Goal: Task Accomplishment & Management: Use online tool/utility

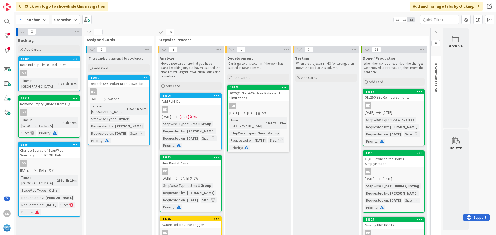
click at [185, 100] on div "Add PLM IDs" at bounding box center [190, 101] width 61 height 7
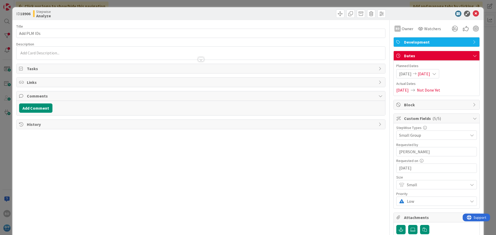
click at [430, 73] on span "[DATE]" at bounding box center [424, 74] width 12 height 6
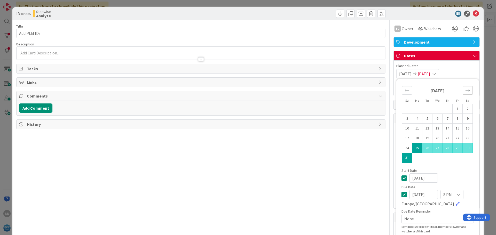
click at [465, 92] on icon "Move forward to switch to the next month." at bounding box center [467, 90] width 5 height 5
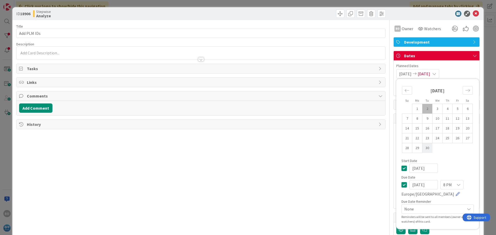
click at [426, 149] on td "30" at bounding box center [427, 148] width 10 height 10
type input "[DATE]"
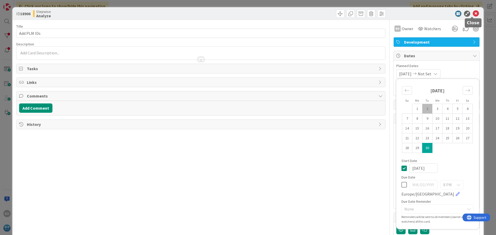
click at [473, 16] on icon at bounding box center [476, 14] width 6 height 6
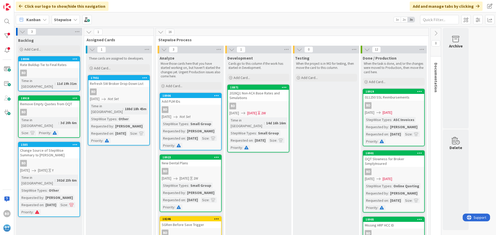
click at [251, 95] on div "2026Q1 Non-ACA Base Rates and Simulations" at bounding box center [258, 95] width 61 height 11
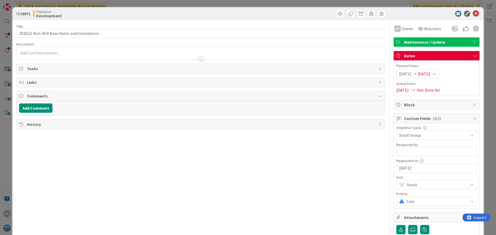
click at [436, 73] on icon at bounding box center [434, 74] width 4 height 4
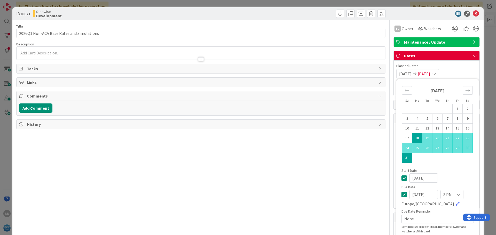
click at [470, 88] on div "[DATE] 1 2 3 4 5 6 7 8 9 10 11 12 13 14 15 16 17 18 19 20 21 22 23 24 25 26 27 …" at bounding box center [438, 122] width 78 height 81
click at [466, 89] on icon "Move forward to switch to the next month." at bounding box center [467, 90] width 5 height 5
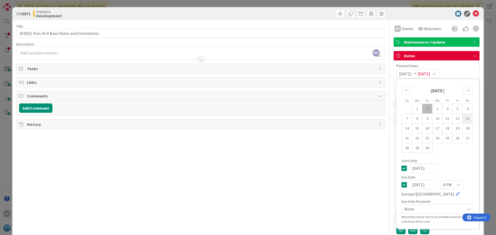
click at [463, 118] on td "13" at bounding box center [468, 119] width 10 height 10
type input "[DATE]"
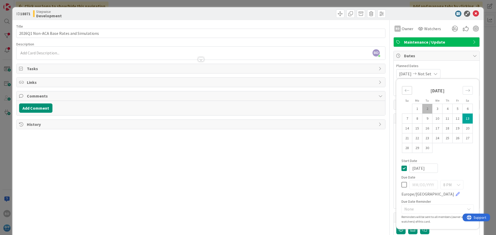
click at [407, 89] on div "Move backward to switch to the previous month." at bounding box center [407, 90] width 10 height 9
click at [454, 68] on span "Planned Dates" at bounding box center [436, 65] width 81 height 5
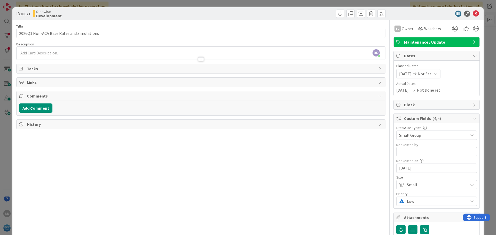
click at [407, 73] on span "[DATE]" at bounding box center [405, 74] width 12 height 6
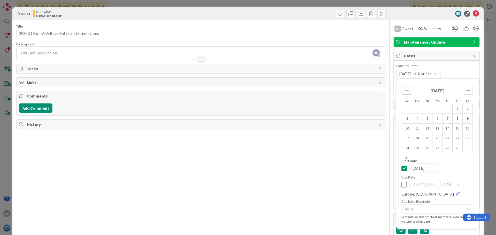
click at [407, 91] on div "Move backward to switch to the previous month." at bounding box center [407, 90] width 10 height 9
click at [465, 89] on icon "Move forward to switch to the next month." at bounding box center [467, 90] width 5 height 5
click at [413, 137] on td "18" at bounding box center [417, 139] width 10 height 10
type input "[DATE]"
click at [463, 90] on div "Move forward to switch to the next month." at bounding box center [468, 90] width 10 height 9
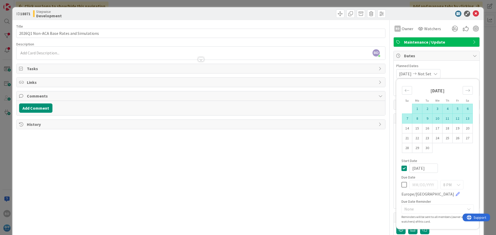
click at [466, 116] on td "13" at bounding box center [468, 119] width 10 height 10
type input "[DATE]"
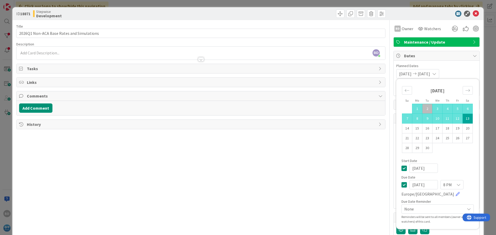
click at [462, 72] on div "[DATE] [DATE] Su Mo Tu We Th Fr Sa [DATE] 1 2 3 4 5 6 7 8 9 10 11 12 13 14 15 1…" at bounding box center [436, 73] width 81 height 9
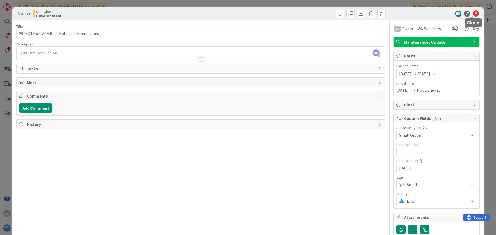
click at [474, 13] on icon at bounding box center [476, 14] width 6 height 6
